Goal: Transaction & Acquisition: Obtain resource

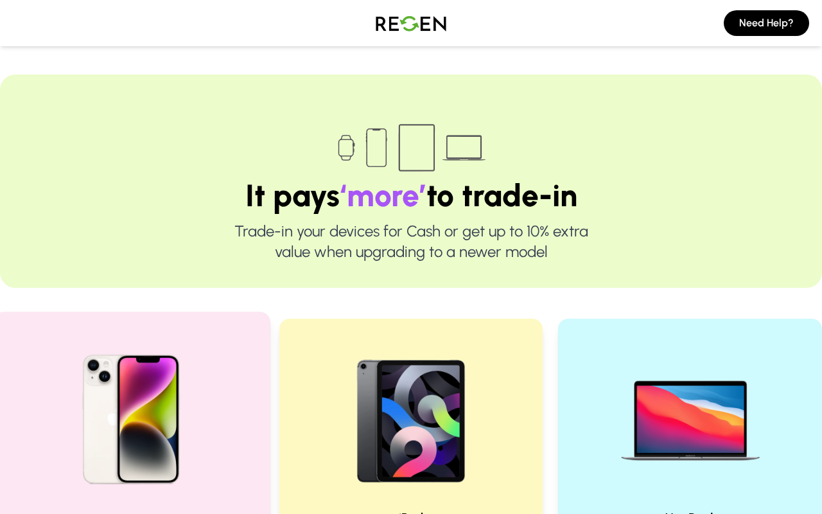
scroll to position [320, 0]
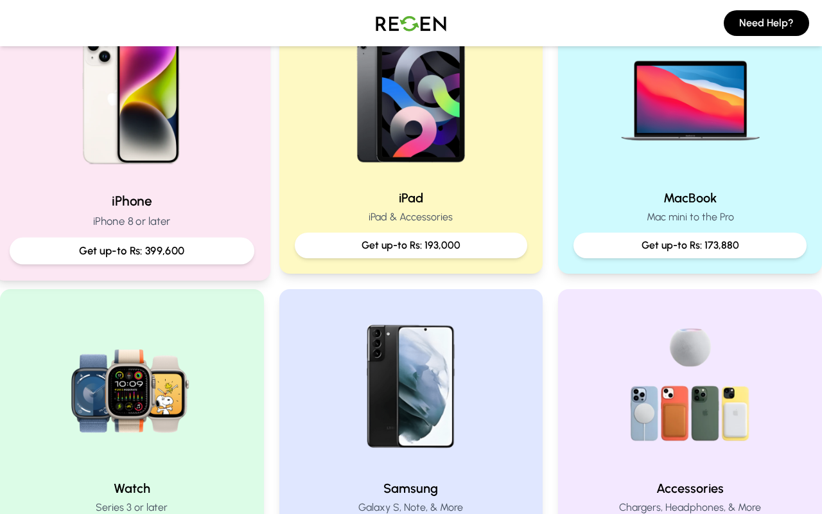
click at [196, 244] on p "Get up-to Rs: 399,600" at bounding box center [132, 251] width 223 height 16
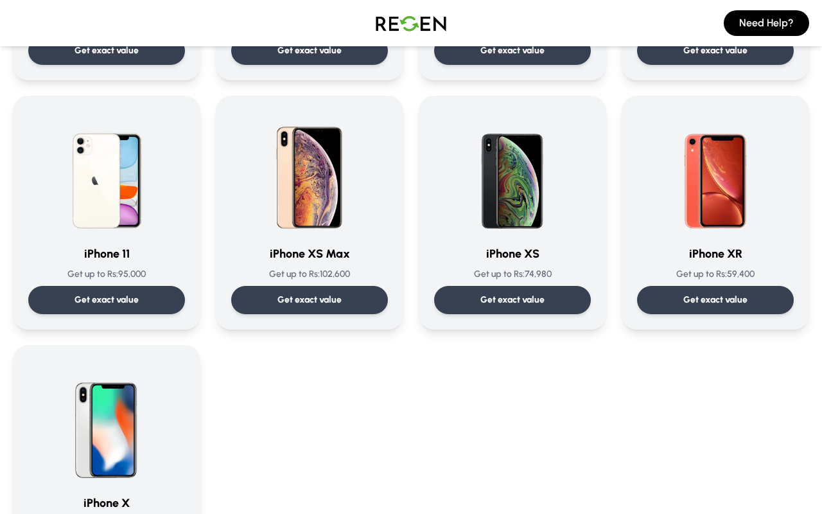
scroll to position [1295, 0]
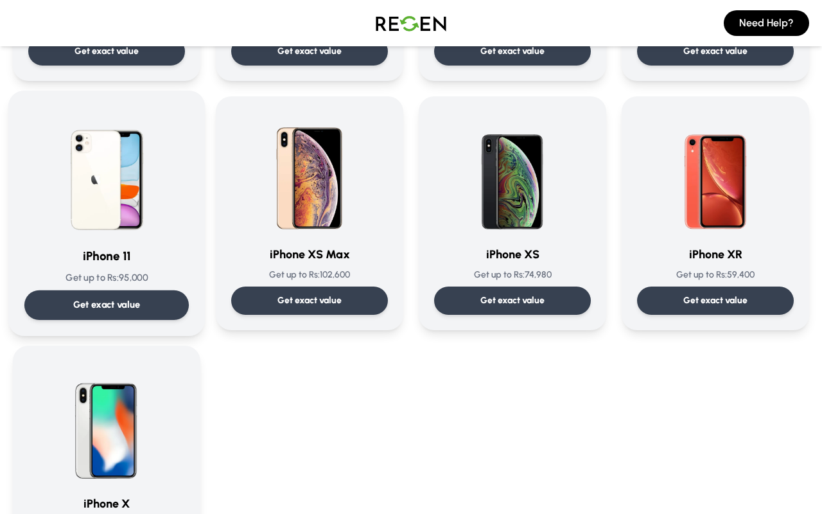
click at [189, 306] on div "iPhone 11 Get up to Rs: 95,000 Get exact value iPhone 11 Get up to Rs: 95,000 G…" at bounding box center [106, 213] width 197 height 245
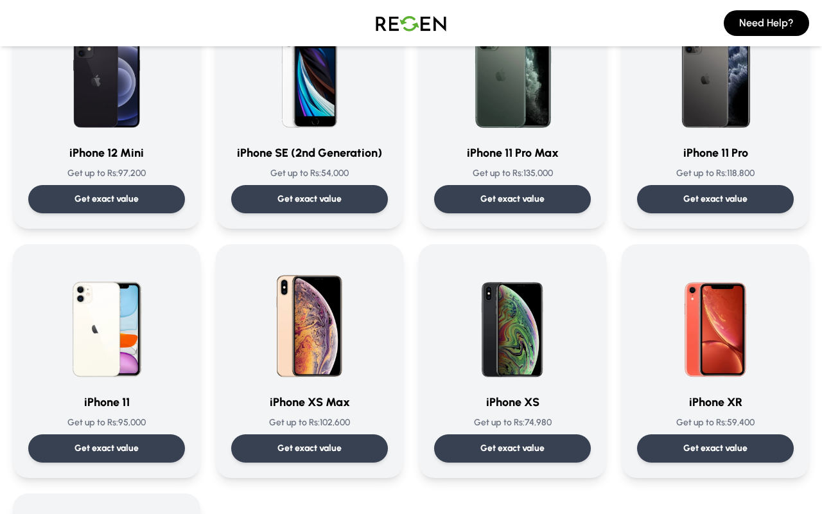
scroll to position [1118, 0]
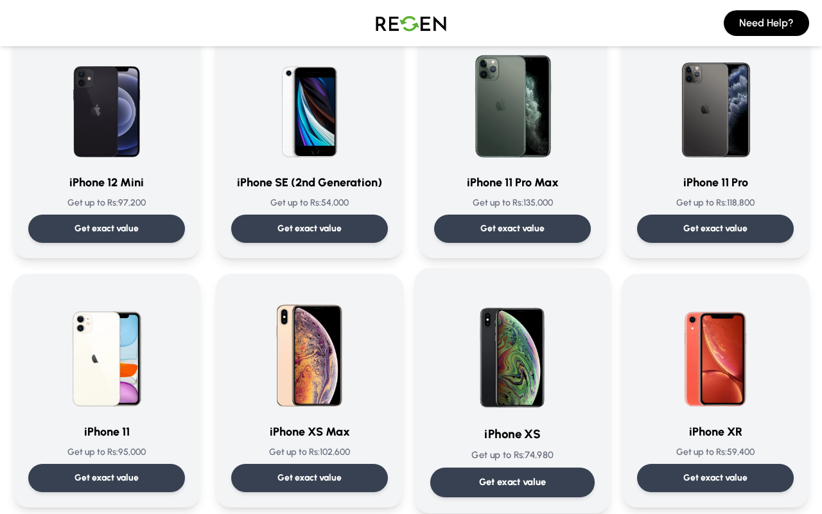
click at [533, 411] on img at bounding box center [512, 349] width 130 height 130
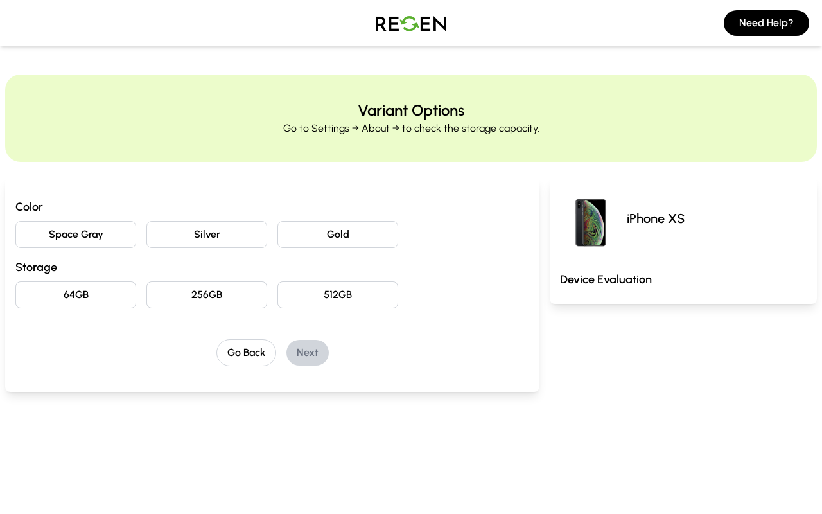
click at [121, 306] on button "64GB" at bounding box center [75, 294] width 121 height 27
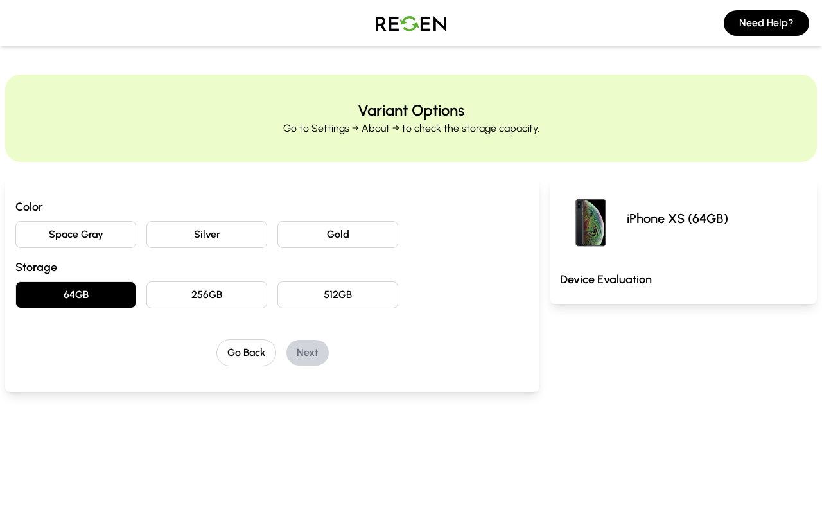
click at [312, 249] on div "Color Space Gray Silver Gold Storage 64GB 256GB 512GB" at bounding box center [272, 253] width 514 height 110
click at [333, 234] on button "Gold" at bounding box center [337, 234] width 121 height 27
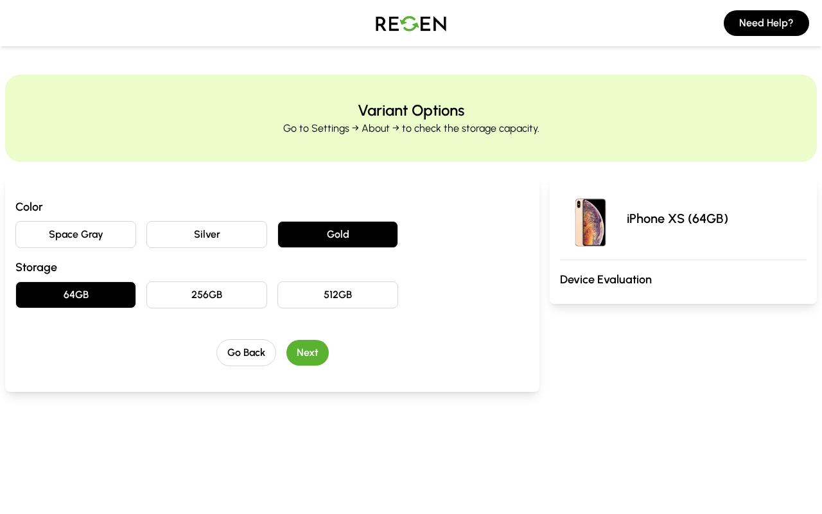
click at [316, 354] on button "Next" at bounding box center [307, 353] width 42 height 26
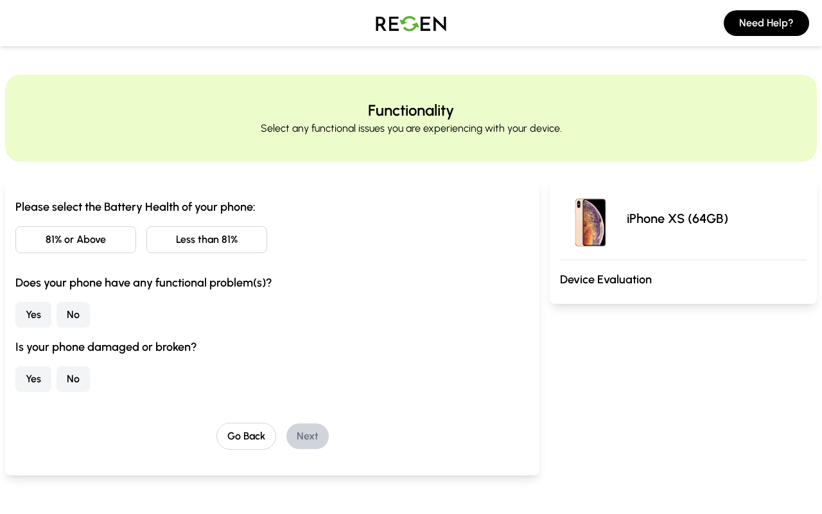
click at [90, 243] on button "81% or Above" at bounding box center [75, 239] width 121 height 27
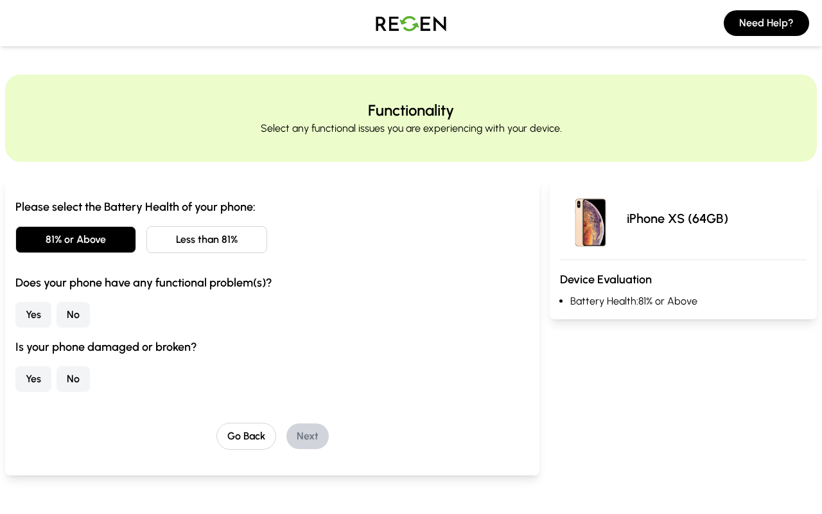
click at [74, 318] on button "No" at bounding box center [72, 315] width 33 height 26
click at [38, 376] on button "Yes" at bounding box center [33, 379] width 36 height 26
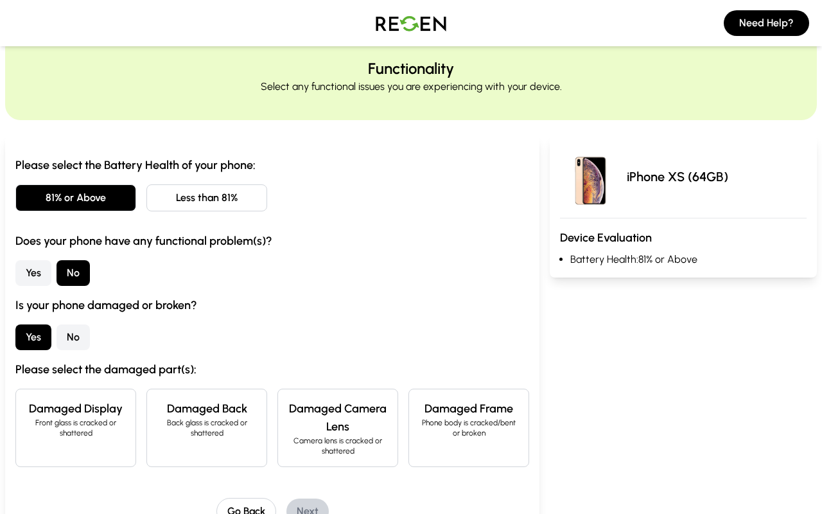
scroll to position [115, 0]
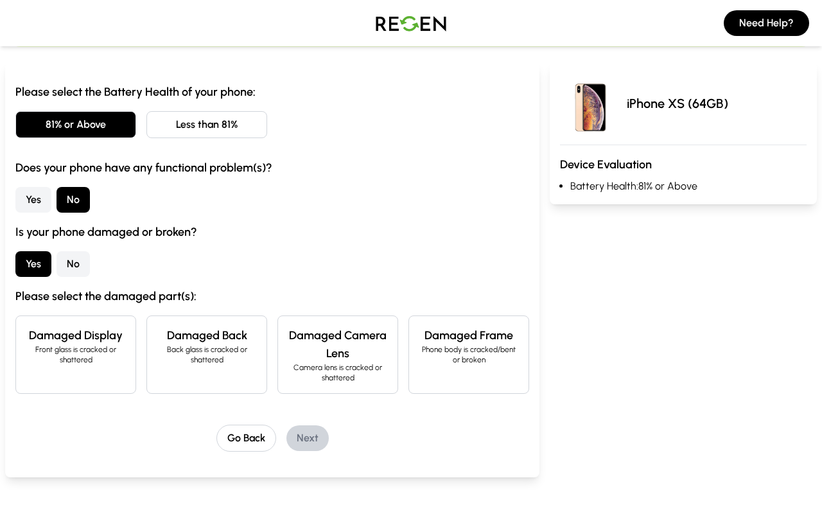
click at [227, 314] on div "Is your phone damaged or broken? Yes No Please select the damaged part(s): Dama…" at bounding box center [272, 308] width 514 height 171
click at [227, 342] on h4 "Damaged Back" at bounding box center [206, 335] width 99 height 18
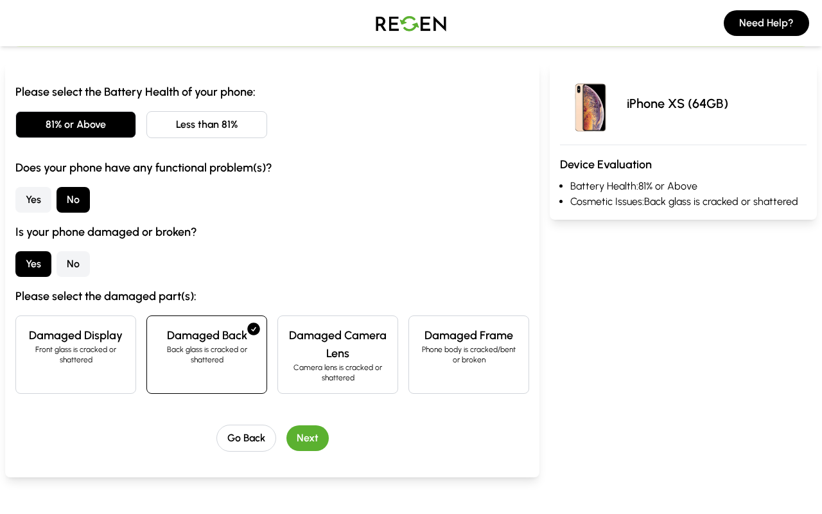
click at [318, 438] on button "Next" at bounding box center [307, 438] width 42 height 26
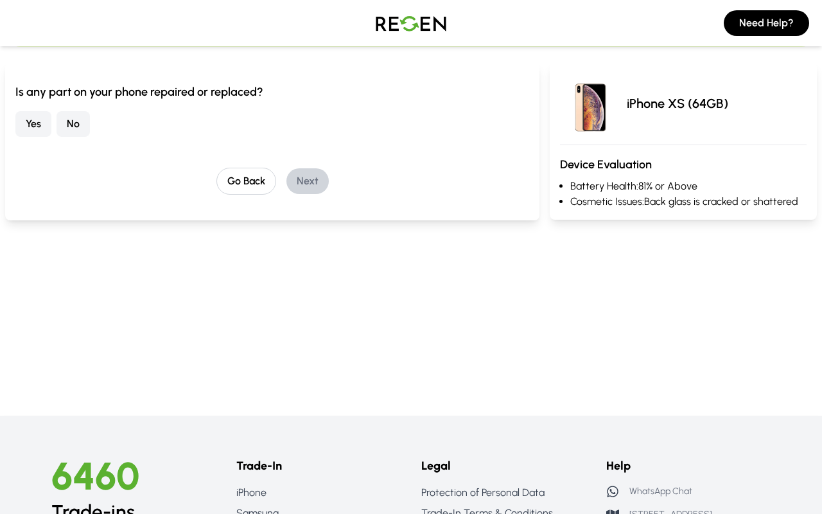
click at [39, 126] on button "Yes" at bounding box center [33, 124] width 36 height 26
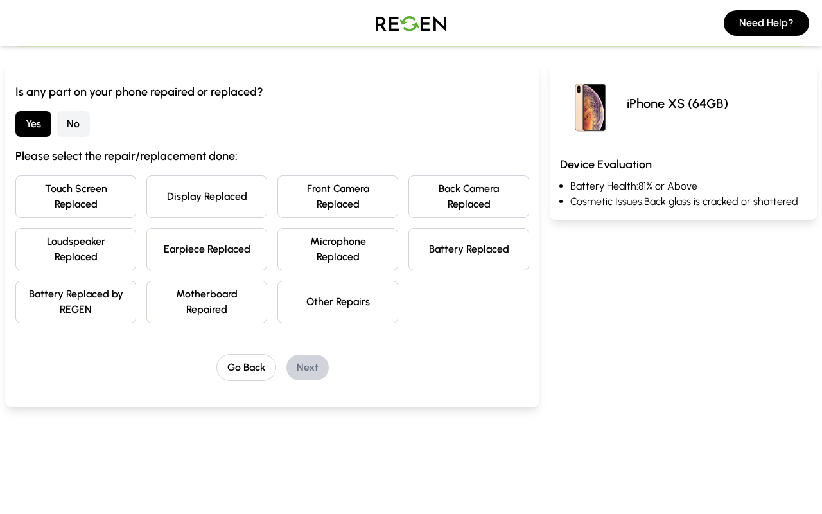
click at [465, 200] on button "Back Camera Replaced" at bounding box center [468, 196] width 121 height 42
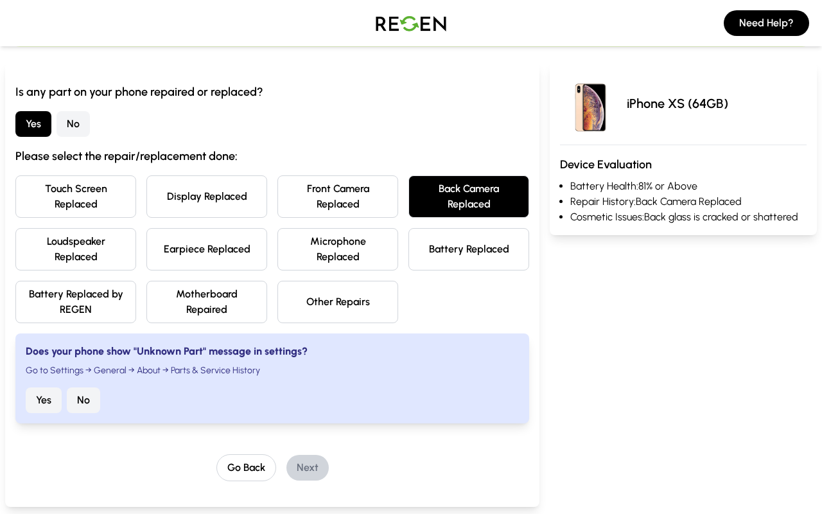
click at [381, 205] on button "Front Camera Replaced" at bounding box center [337, 196] width 121 height 42
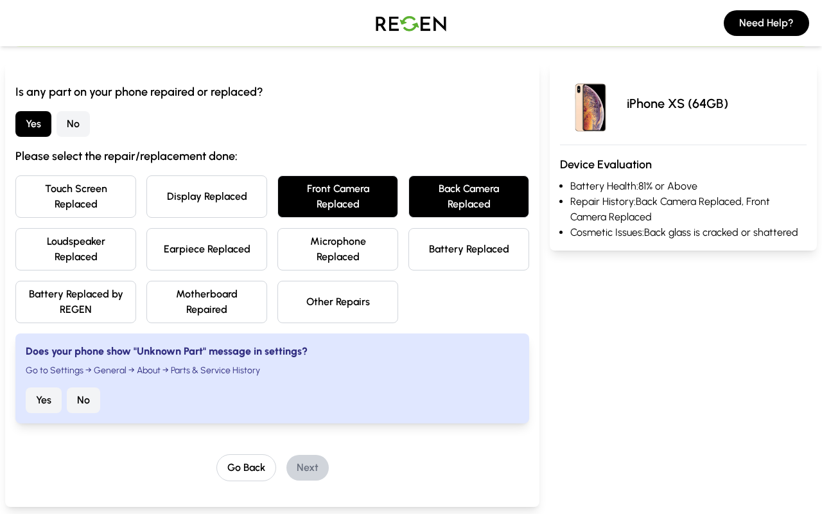
click at [381, 210] on button "Front Camera Replaced" at bounding box center [337, 196] width 121 height 42
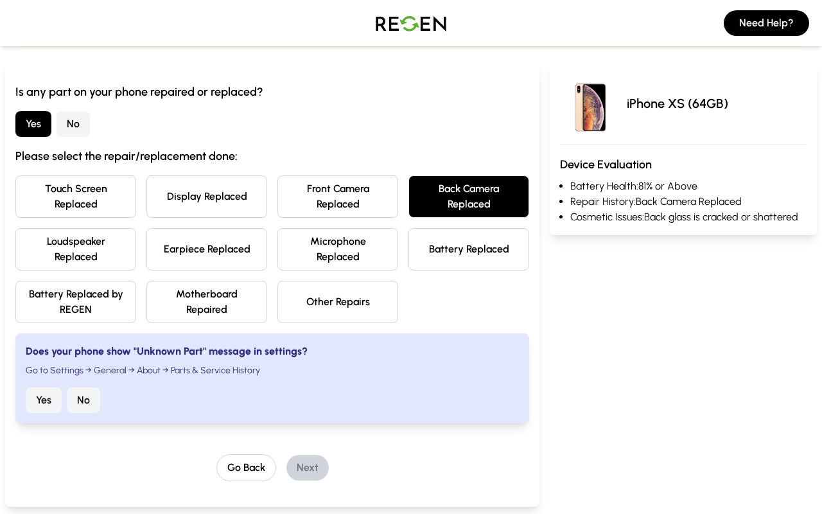
click at [447, 210] on button "Back Camera Replaced" at bounding box center [468, 196] width 121 height 42
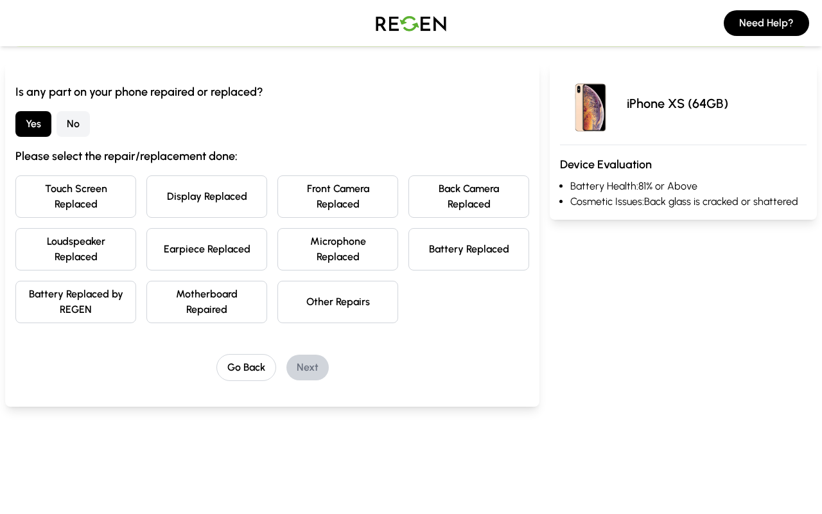
click at [447, 229] on button "Battery Replaced" at bounding box center [468, 249] width 121 height 42
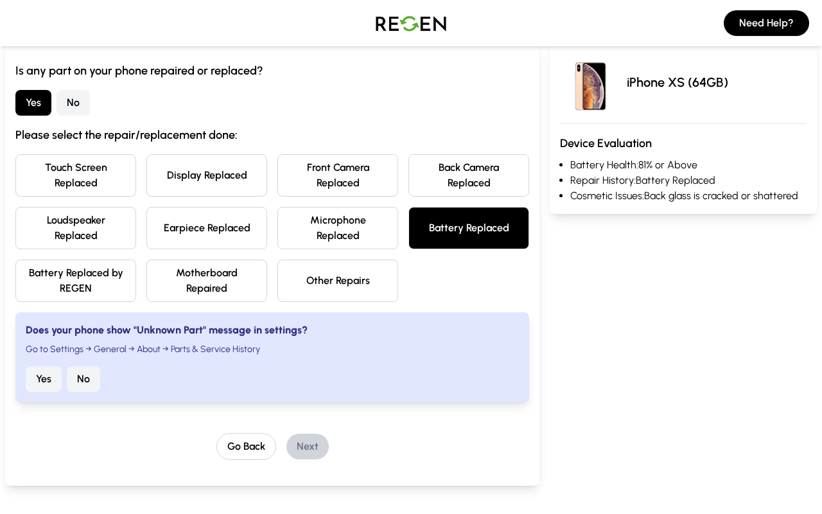
scroll to position [163, 0]
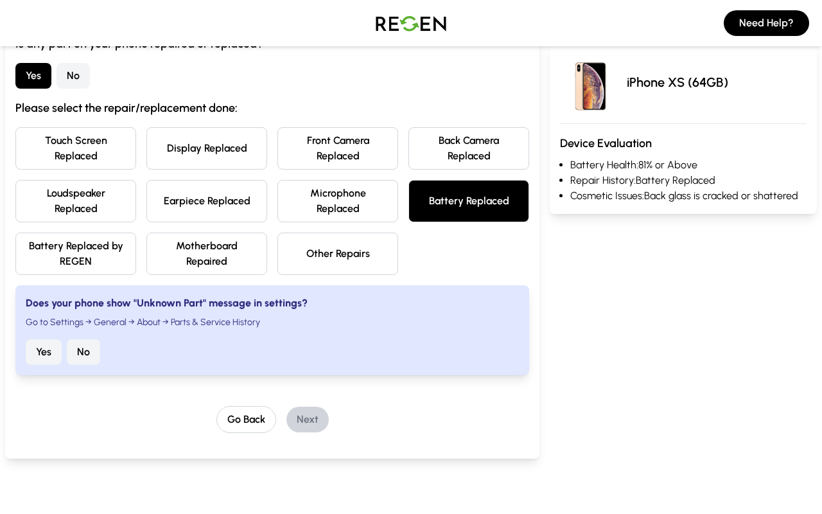
click at [55, 350] on button "Yes" at bounding box center [44, 352] width 36 height 26
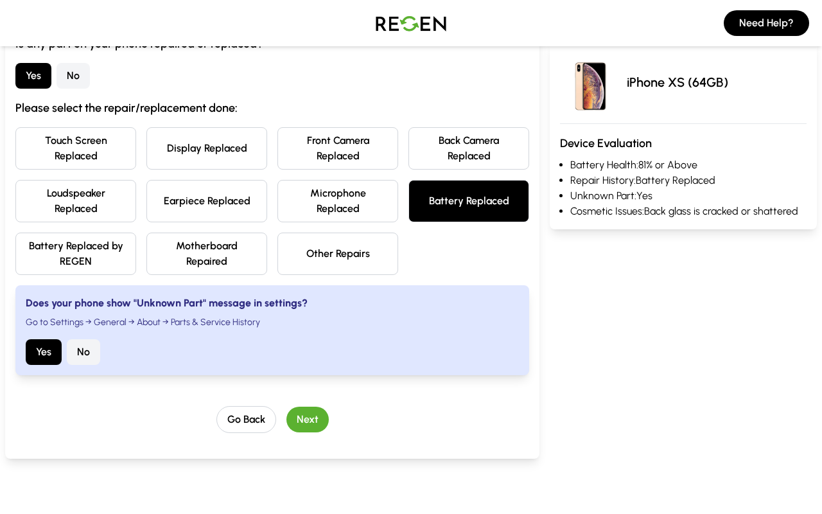
click at [314, 413] on button "Next" at bounding box center [307, 419] width 42 height 26
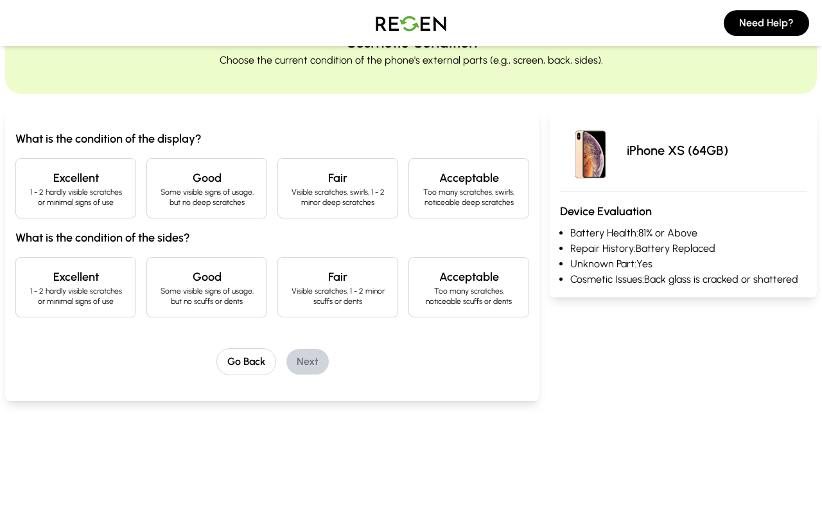
scroll to position [65, 0]
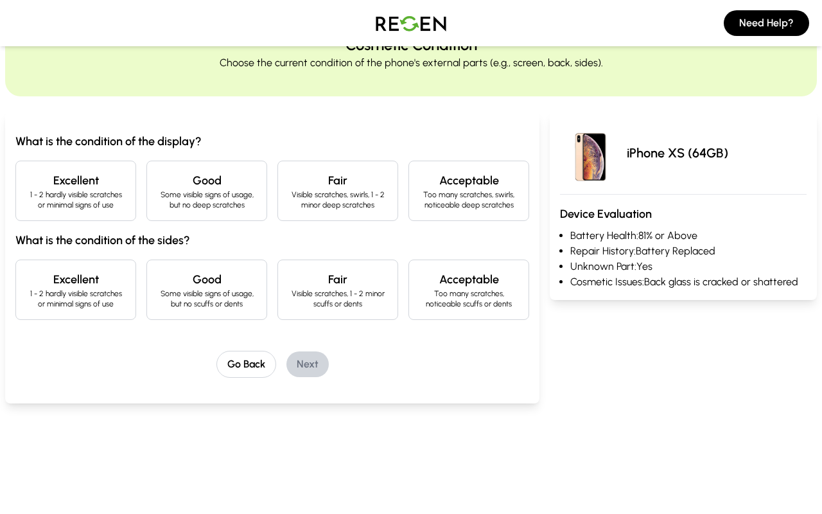
click at [116, 173] on h4 "Excellent" at bounding box center [75, 180] width 99 height 18
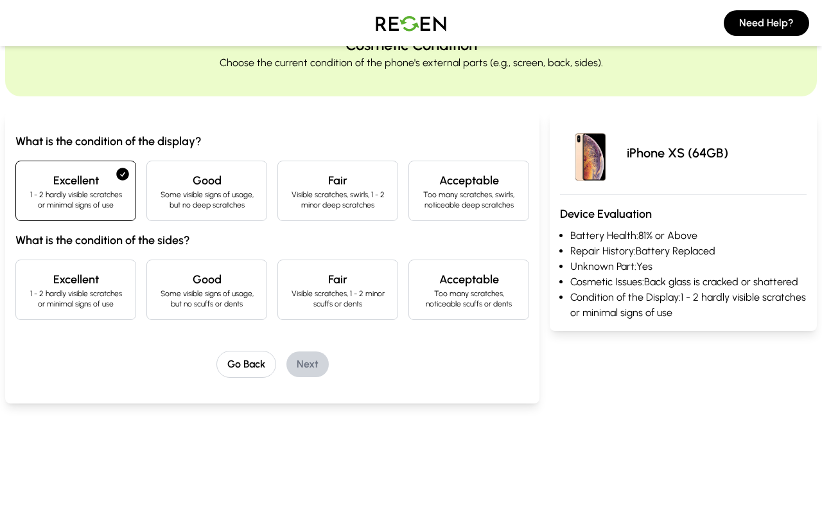
click at [107, 271] on h4 "Excellent" at bounding box center [75, 279] width 99 height 18
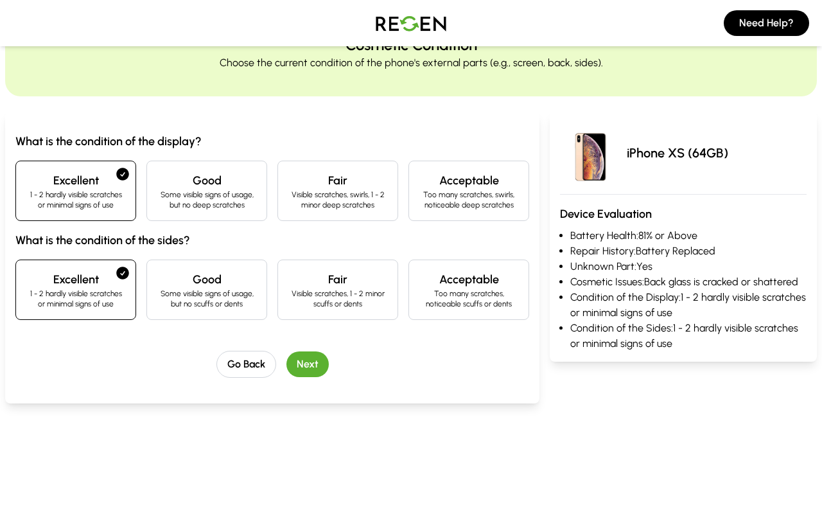
click at [318, 370] on button "Next" at bounding box center [307, 364] width 42 height 26
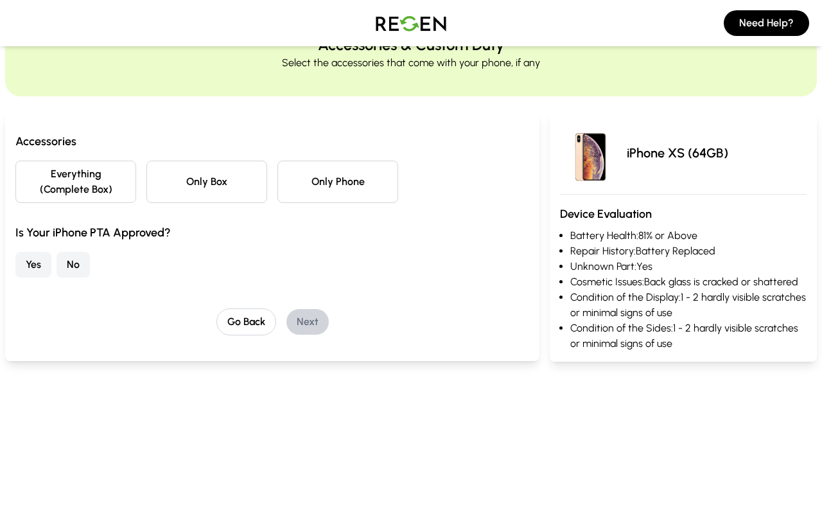
click at [246, 193] on button "Only Box" at bounding box center [206, 181] width 121 height 42
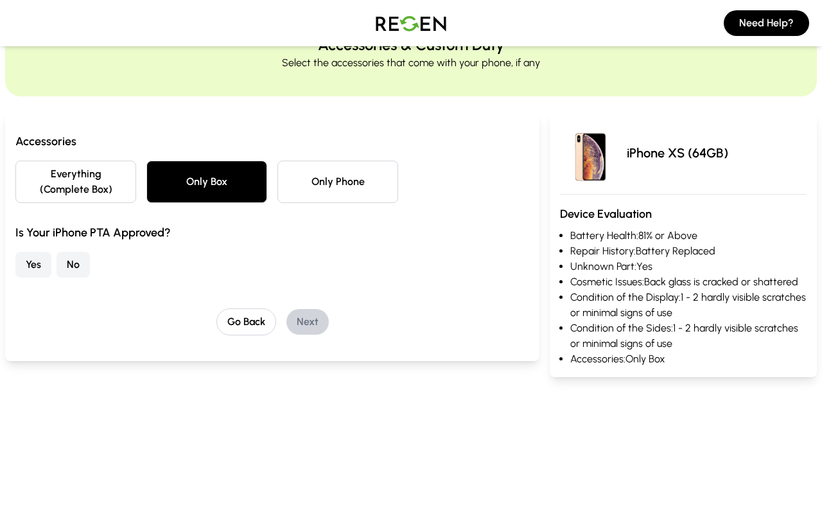
click at [44, 265] on button "Yes" at bounding box center [33, 265] width 36 height 26
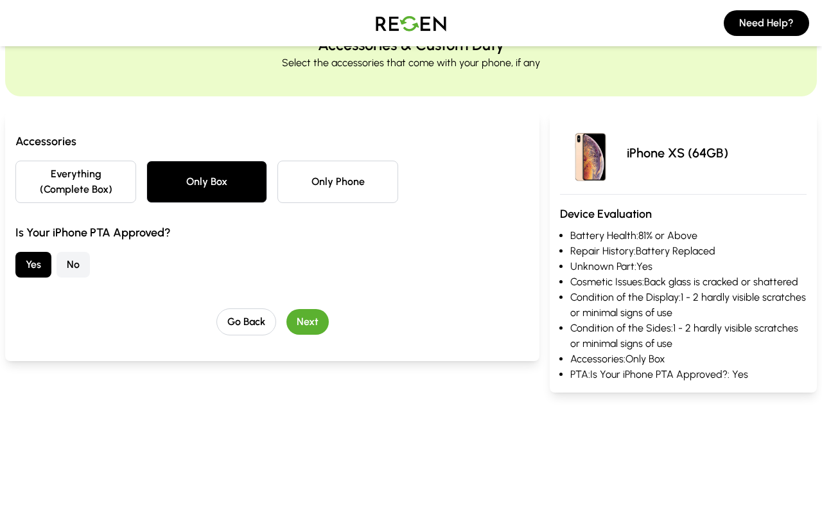
click at [303, 326] on button "Next" at bounding box center [307, 322] width 42 height 26
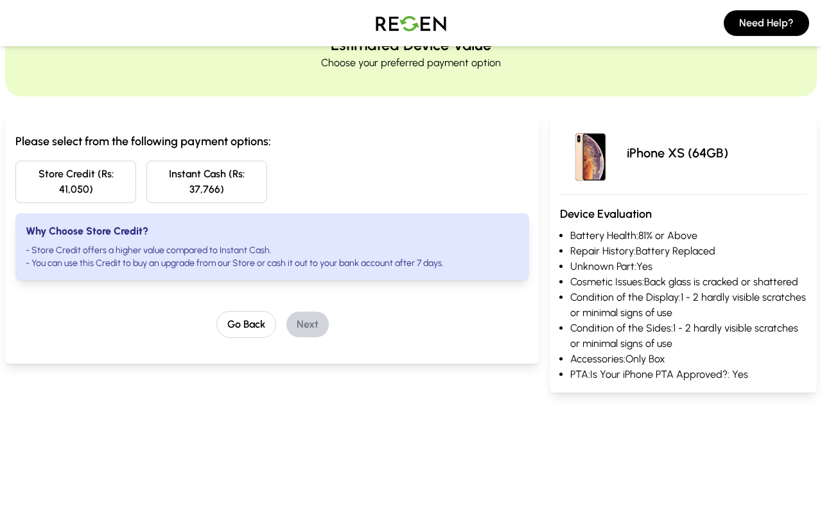
drag, startPoint x: 315, startPoint y: 189, endPoint x: 152, endPoint y: 198, distance: 162.7
click at [152, 198] on div "Store Credit (Rs: 41,050) Instant Cash (Rs: 37,766)" at bounding box center [272, 181] width 514 height 42
click at [229, 323] on button "Go Back" at bounding box center [246, 324] width 60 height 27
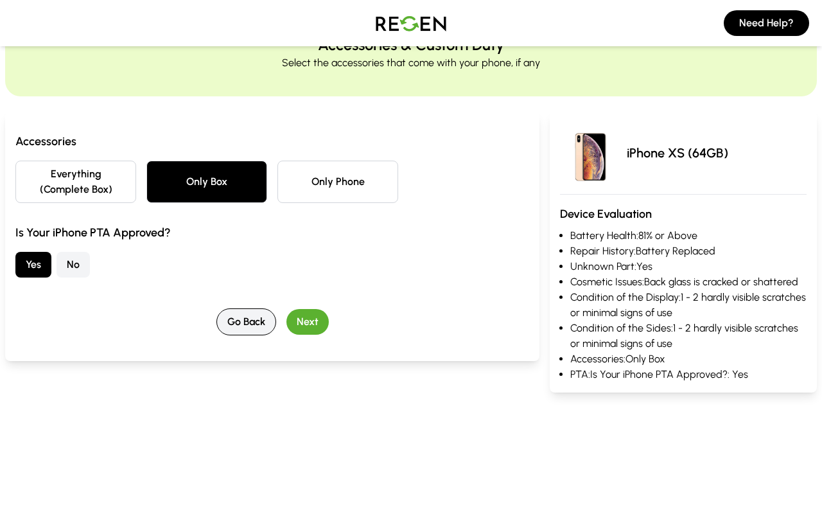
scroll to position [0, 0]
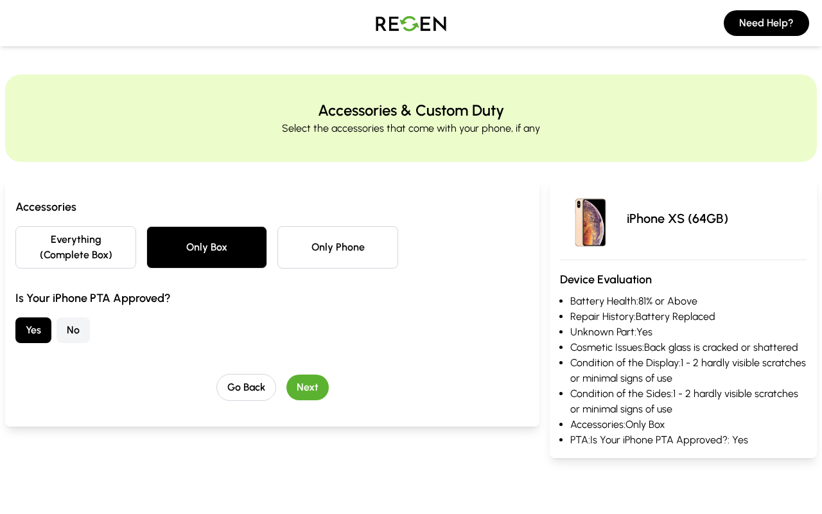
click at [318, 392] on button "Next" at bounding box center [307, 387] width 42 height 26
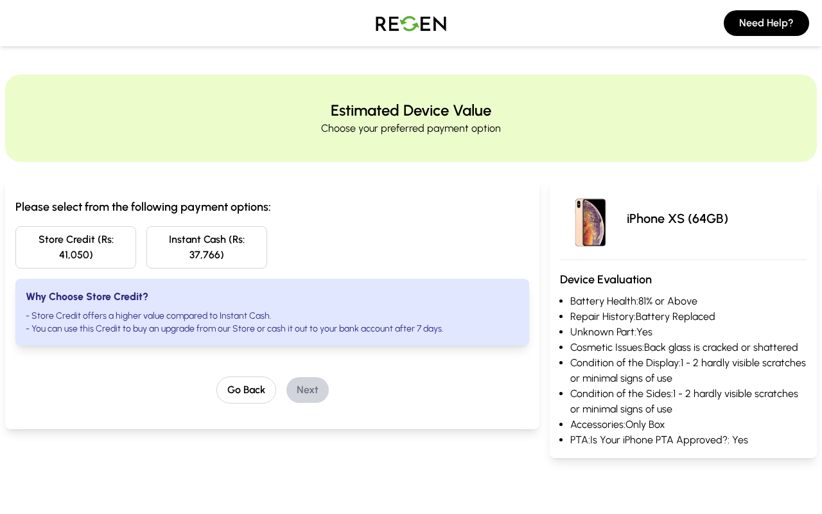
click at [64, 241] on button "Store Credit (Rs: 41,050)" at bounding box center [75, 247] width 121 height 42
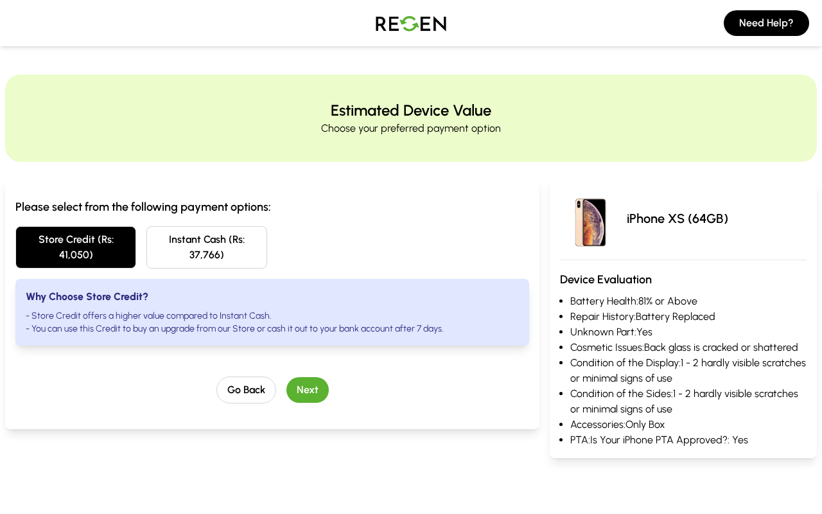
click at [316, 394] on button "Next" at bounding box center [307, 390] width 42 height 26
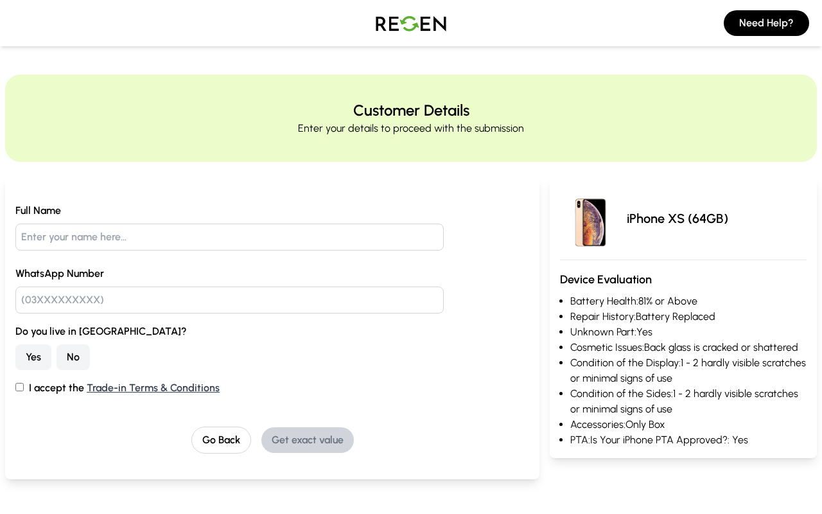
click at [83, 359] on button "No" at bounding box center [72, 357] width 33 height 26
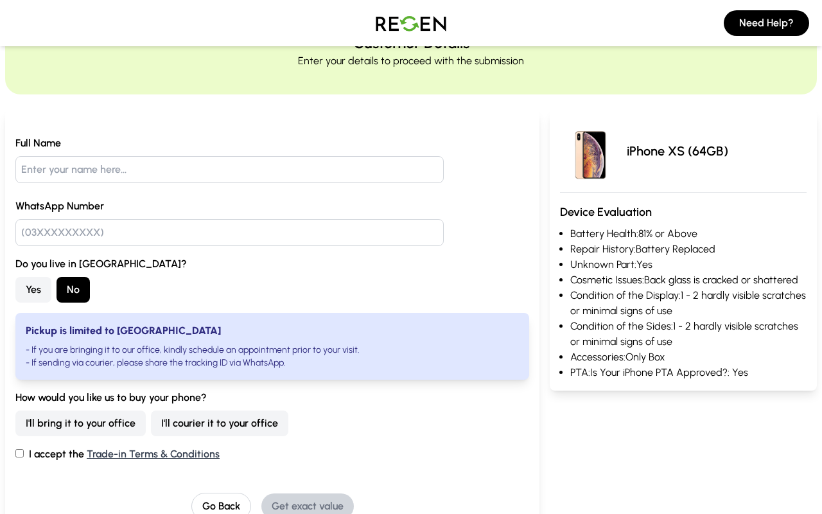
scroll to position [78, 0]
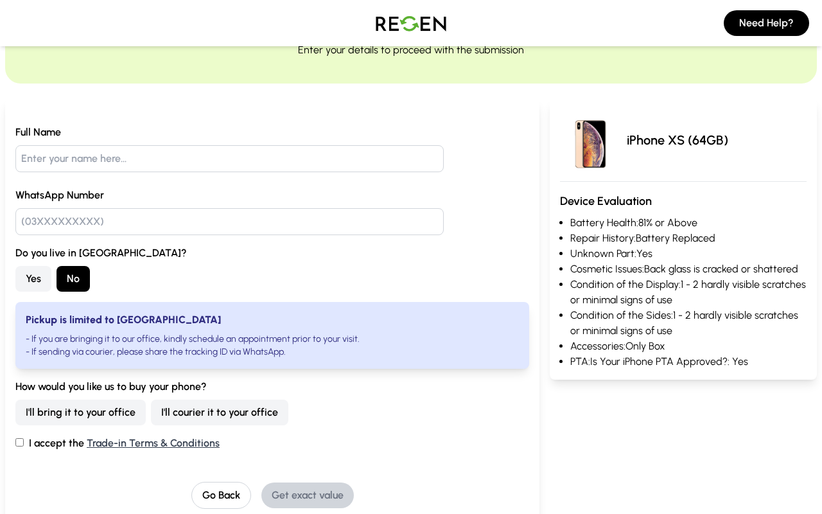
click at [32, 276] on button "Yes" at bounding box center [33, 279] width 36 height 26
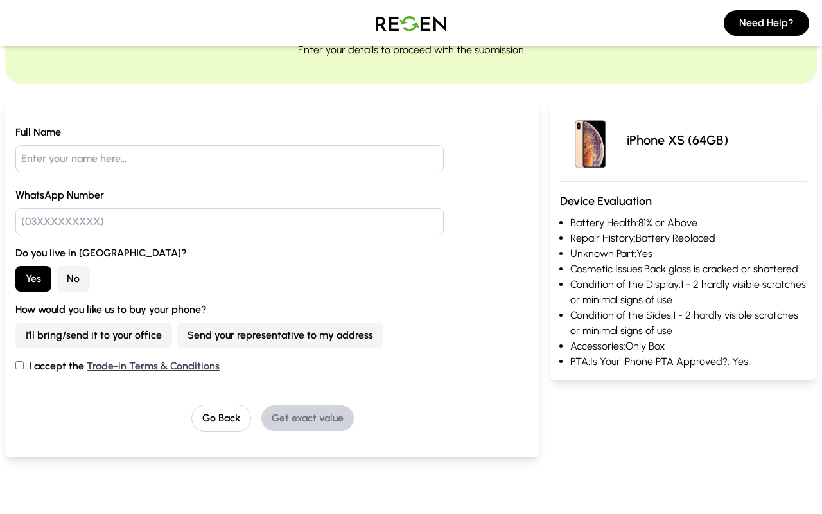
click at [84, 339] on button "I'll bring/send it to your office" at bounding box center [93, 335] width 157 height 26
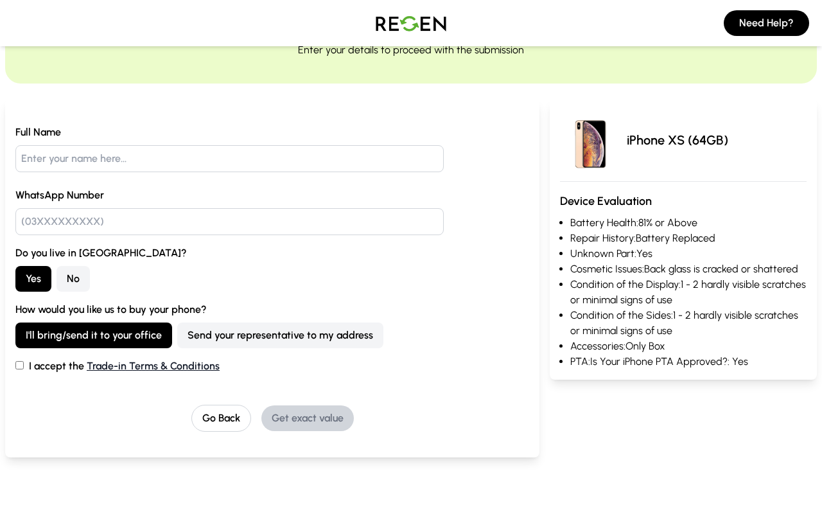
click at [119, 370] on link "Trade-in Terms & Conditions" at bounding box center [153, 365] width 133 height 12
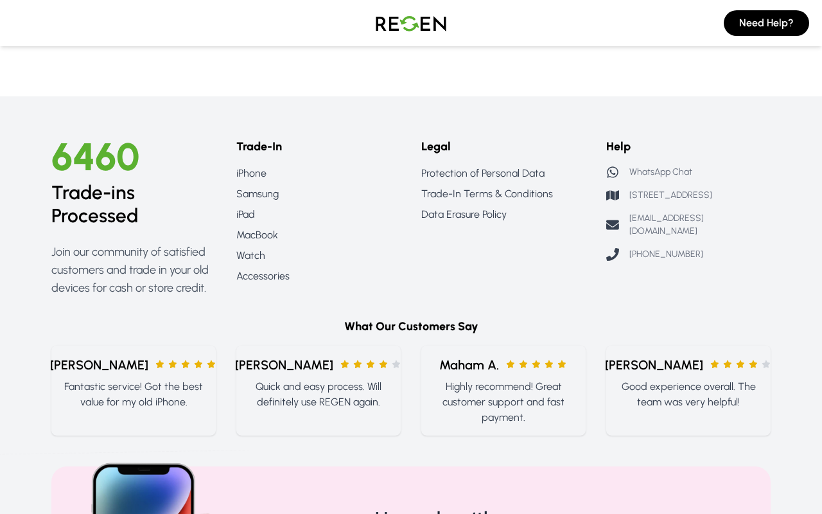
scroll to position [2035, 0]
